Goal: Task Accomplishment & Management: Use online tool/utility

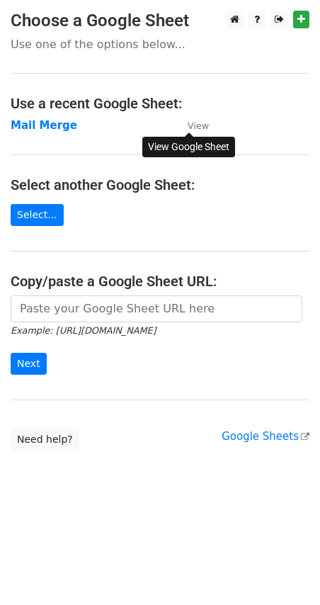
click at [201, 120] on small "View" at bounding box center [198, 125] width 21 height 11
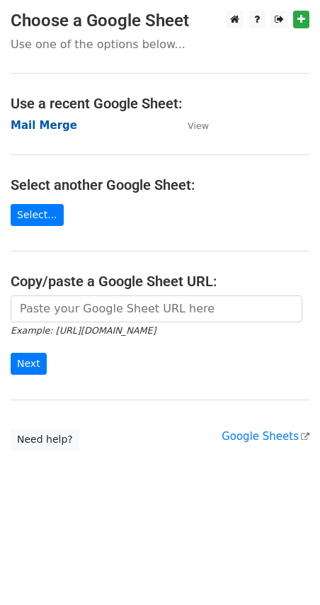
click at [32, 122] on strong "Mail Merge" at bounding box center [44, 125] width 67 height 13
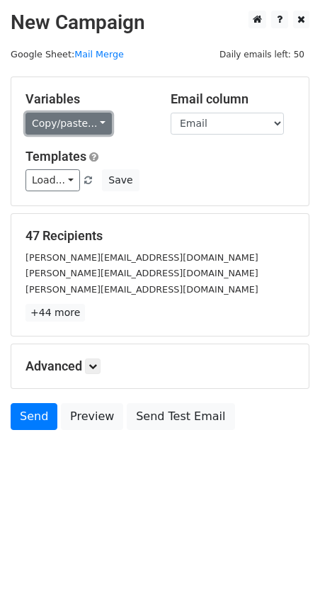
click at [93, 126] on link "Copy/paste..." at bounding box center [68, 124] width 86 height 22
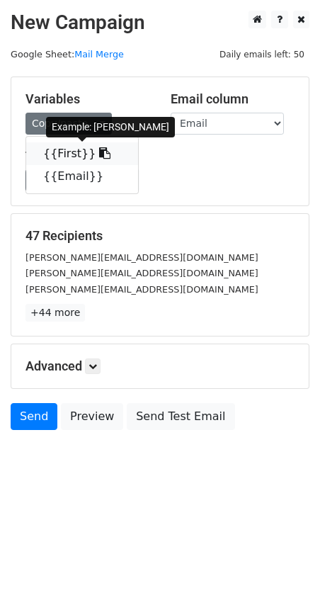
click at [76, 151] on link "{{First}}" at bounding box center [82, 153] width 112 height 23
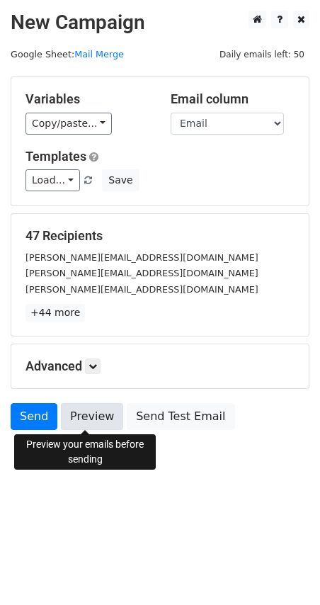
click at [81, 420] on link "Preview" at bounding box center [92, 416] width 62 height 27
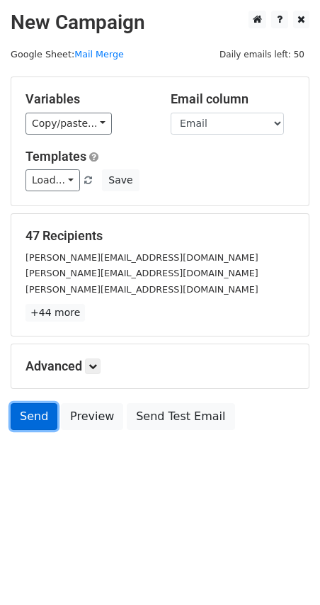
click at [33, 419] on link "Send" at bounding box center [34, 416] width 47 height 27
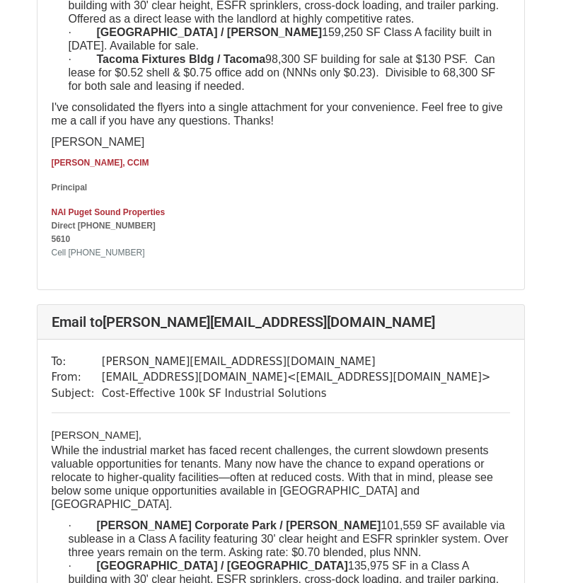
scroll to position [118, 0]
